Goal: Task Accomplishment & Management: Use online tool/utility

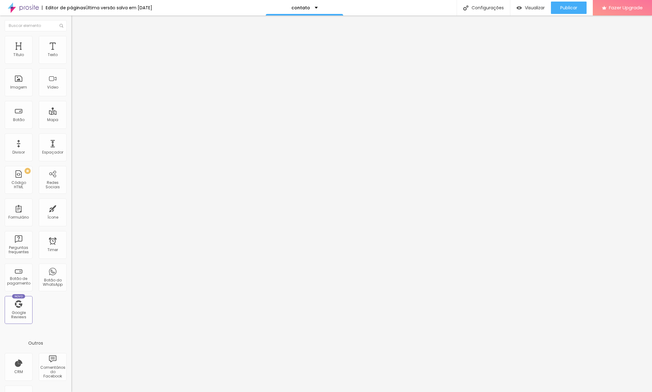
click at [71, 63] on div "Contato" at bounding box center [106, 57] width 71 height 11
click at [71, 63] on img at bounding box center [73, 65] width 4 height 4
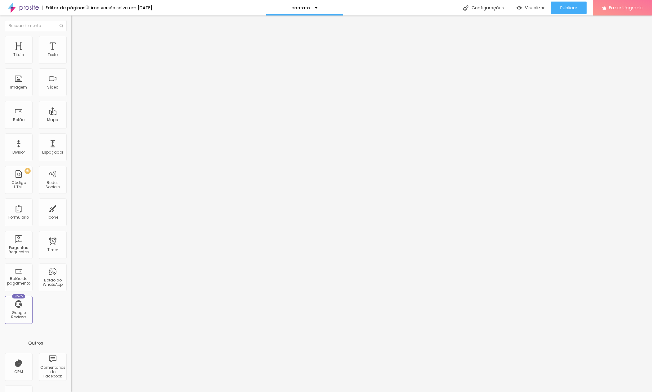
drag, startPoint x: 339, startPoint y: 262, endPoint x: 333, endPoint y: 266, distance: 7.7
drag, startPoint x: 261, startPoint y: 245, endPoint x: 259, endPoint y: 222, distance: 23.3
drag, startPoint x: 223, startPoint y: 245, endPoint x: 222, endPoint y: 226, distance: 18.6
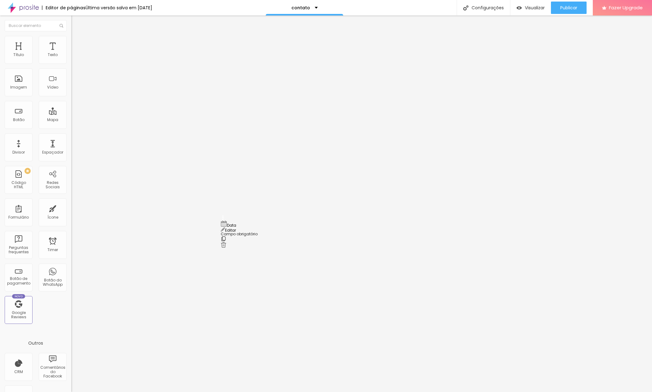
type input "Qual a data do teu grande dia?"
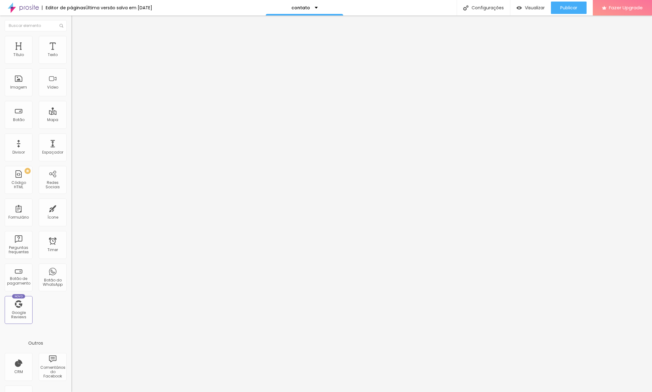
type input "Data"
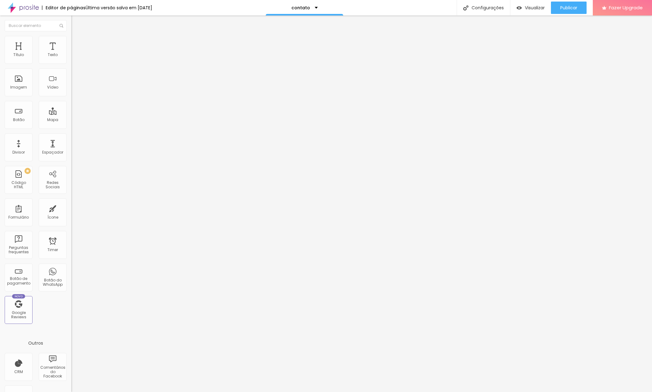
type input "Coloque o seu nome aqui"
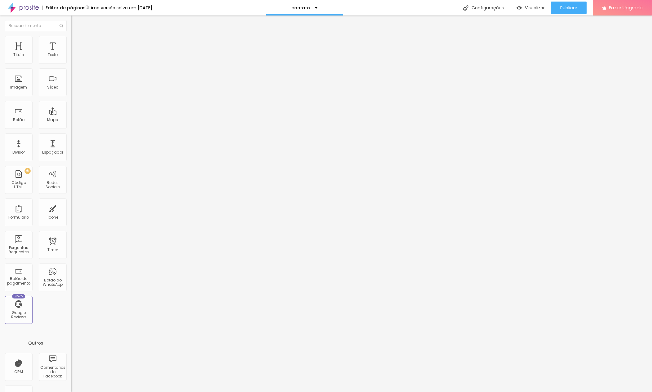
type input "Coloque o e-mail aqui"
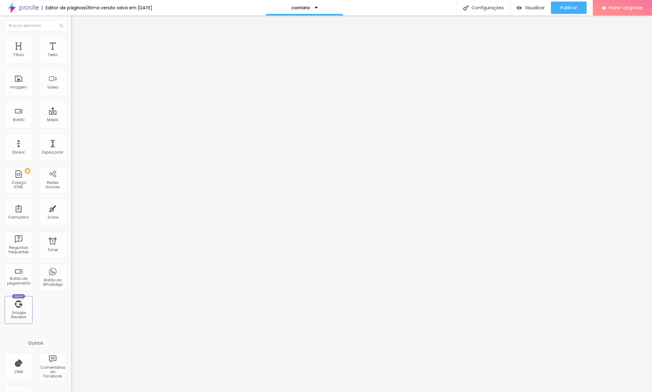
type input "Coloque o nome aqui"
type input "Coloque o telefone"
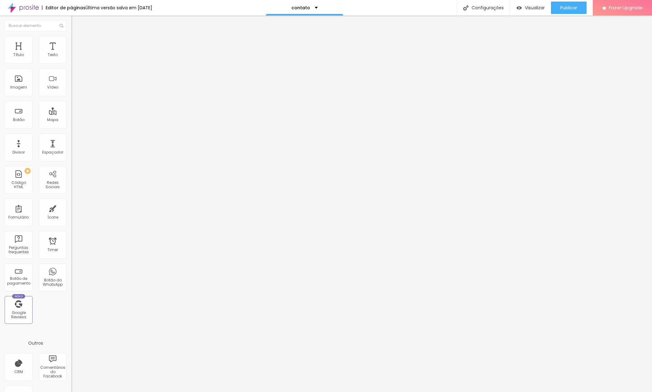
type input "Coloque a data"
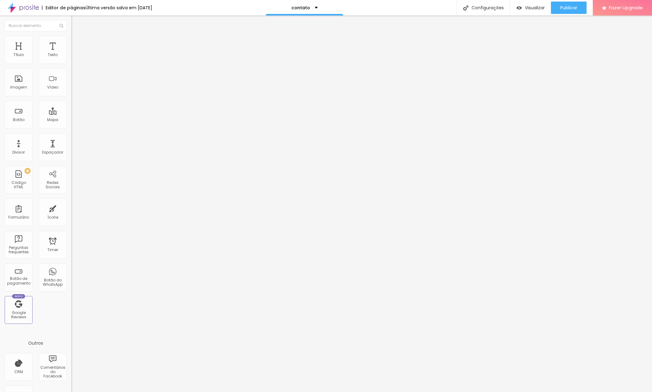
click at [71, 62] on span at bounding box center [73, 64] width 4 height 5
click at [571, 9] on span "Publicar" at bounding box center [568, 7] width 17 height 5
